Goal: Task Accomplishment & Management: Manage account settings

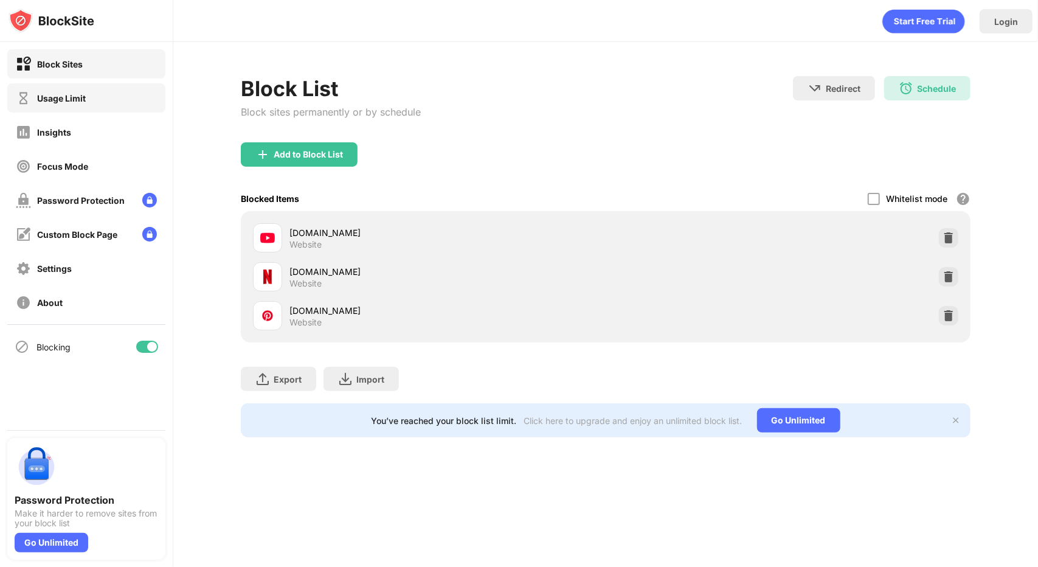
click at [88, 88] on div "Usage Limit" at bounding box center [86, 97] width 158 height 29
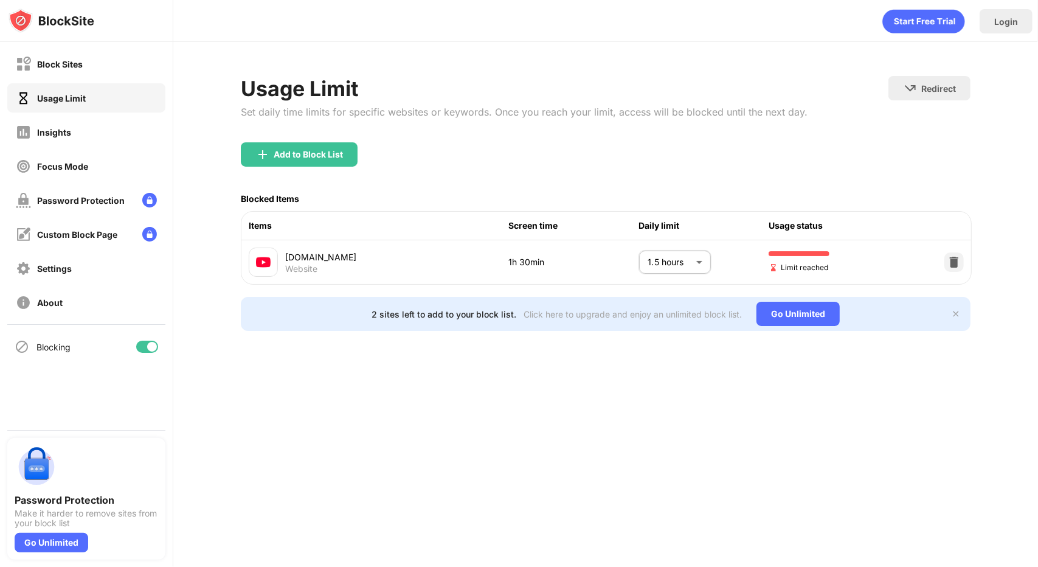
click at [667, 266] on body "Block Sites Usage Limit Insights Focus Mode Password Protection Custom Block Pa…" at bounding box center [519, 283] width 1038 height 567
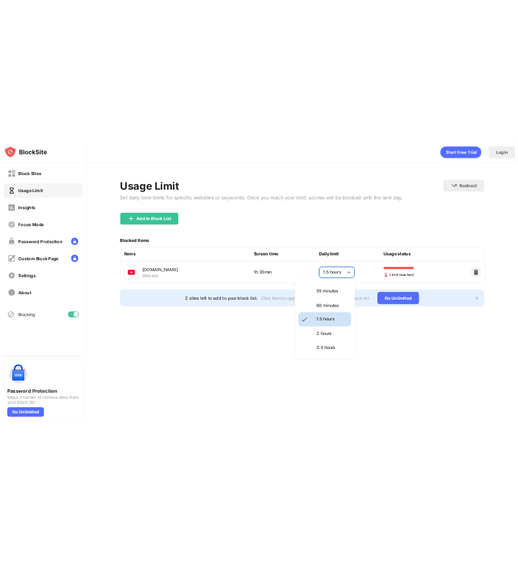
scroll to position [434, 0]
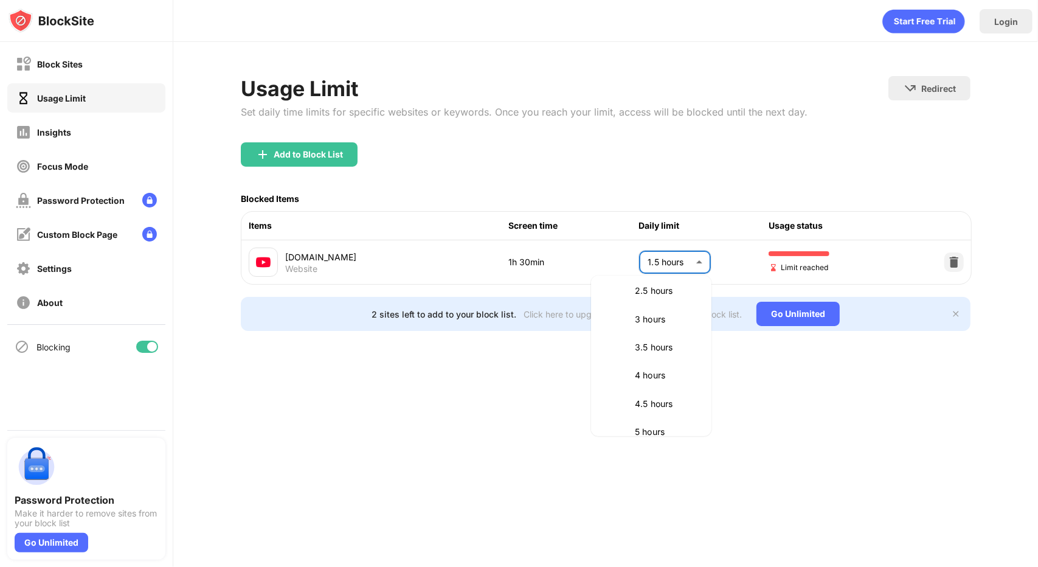
click at [667, 317] on p "3 hours" at bounding box center [666, 319] width 62 height 13
type input "***"
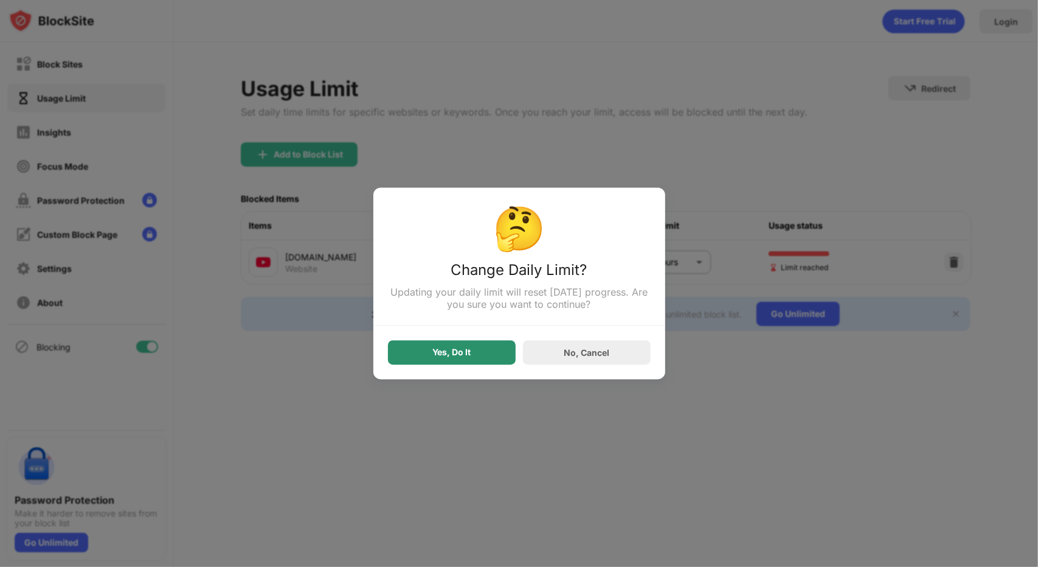
click at [477, 360] on div "Yes, Do It" at bounding box center [452, 353] width 128 height 24
